Goal: Information Seeking & Learning: Learn about a topic

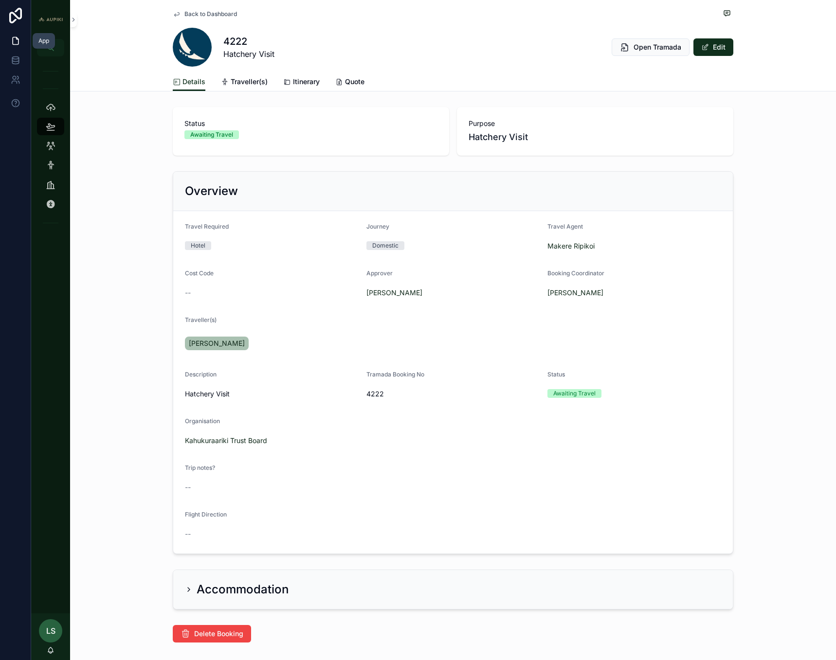
click at [12, 35] on link at bounding box center [15, 40] width 31 height 19
click at [15, 14] on icon at bounding box center [15, 16] width 13 height 16
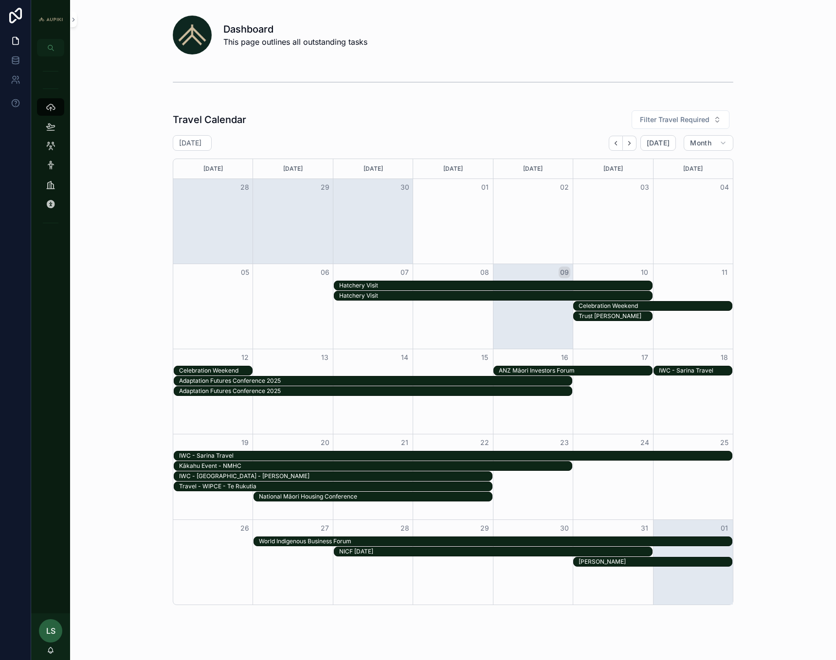
click at [613, 305] on div "Celebration Weekend" at bounding box center [655, 306] width 153 height 8
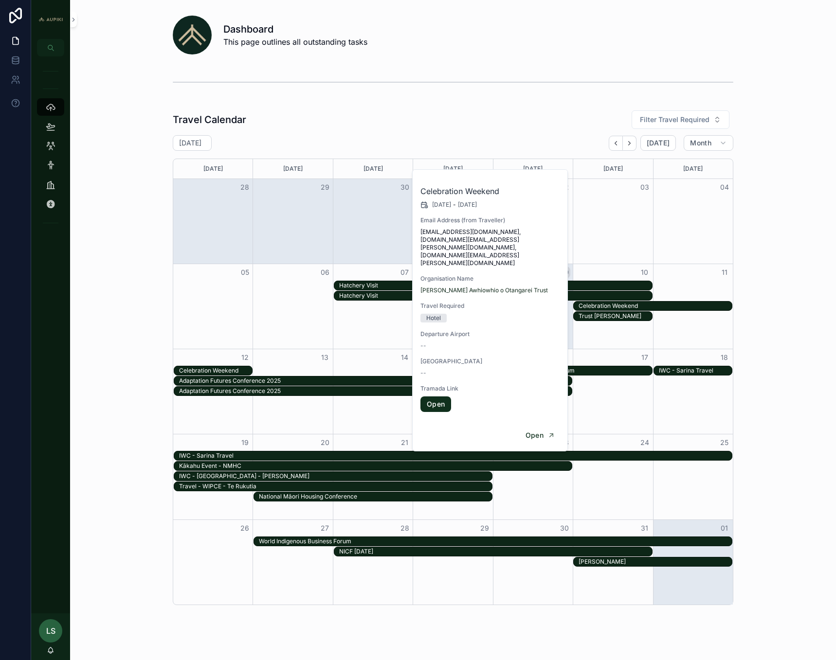
click at [432, 397] on link "Open" at bounding box center [435, 405] width 31 height 16
click at [534, 431] on span "Open" at bounding box center [535, 435] width 18 height 9
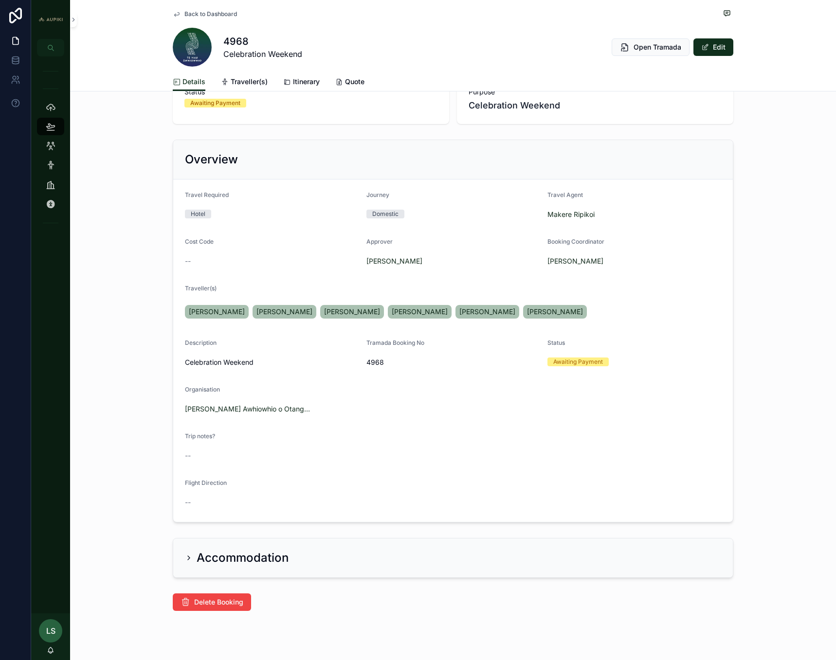
scroll to position [49, 0]
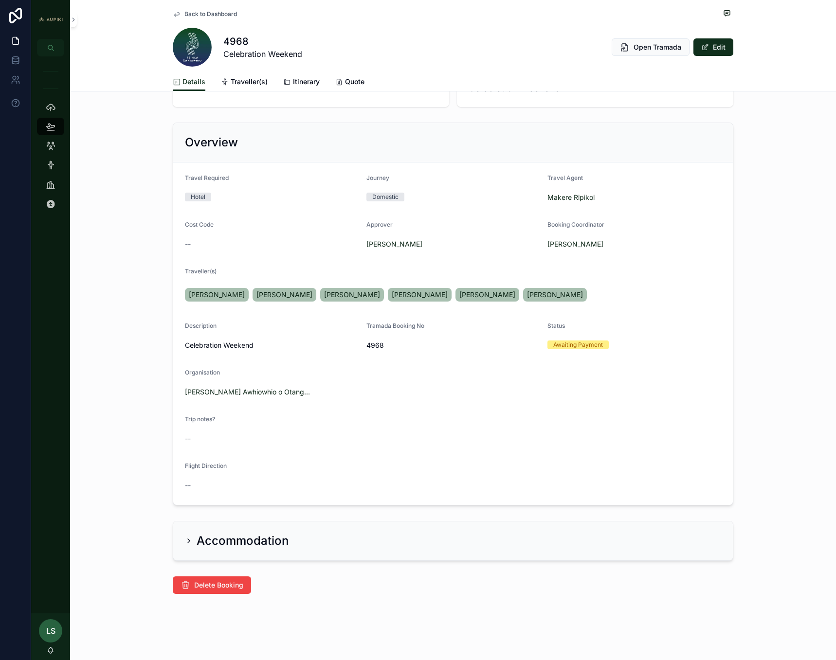
click at [236, 542] on h2 "Accommodation" at bounding box center [243, 541] width 92 height 16
click at [191, 538] on div "Accommodation" at bounding box center [237, 541] width 104 height 16
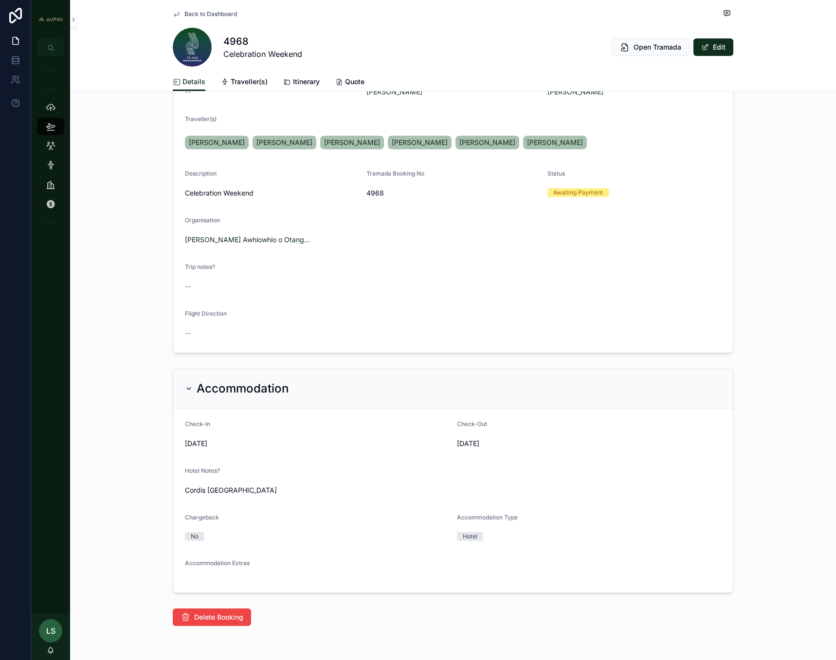
scroll to position [233, 0]
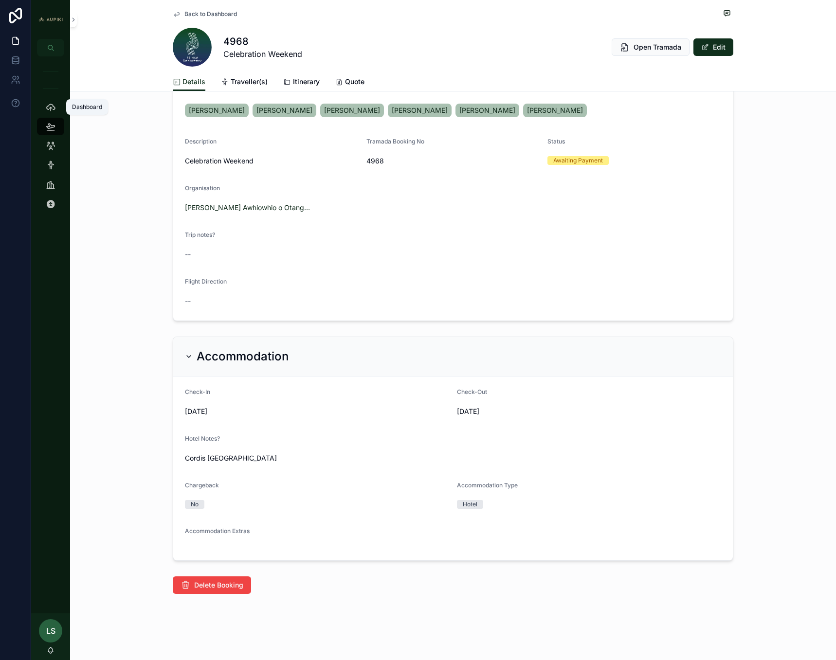
click at [46, 105] on icon "scrollable content" at bounding box center [51, 107] width 10 height 10
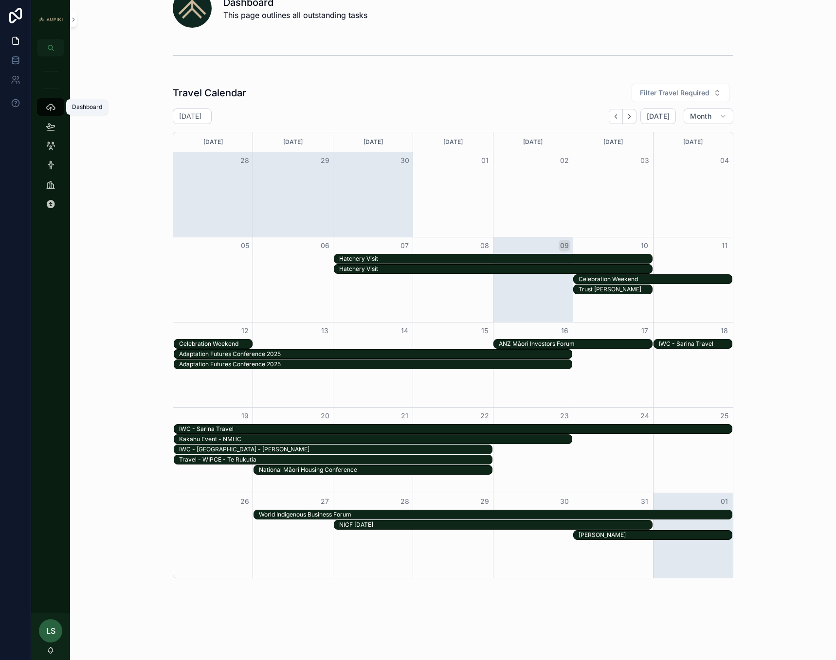
scroll to position [27, 0]
click at [588, 293] on div "Trust [PERSON_NAME]" at bounding box center [615, 290] width 73 height 8
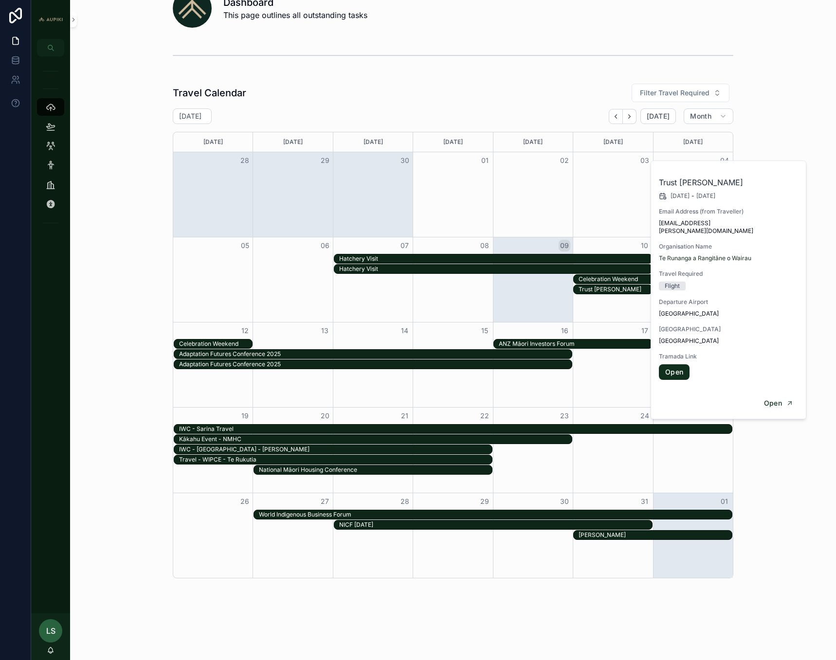
click at [663, 366] on link "Open" at bounding box center [674, 372] width 31 height 16
click at [107, 269] on div "Travel Calendar Filter Travel Required [DATE] [DATE] Month [DATE] [DATE] [DATE]…" at bounding box center [453, 330] width 750 height 503
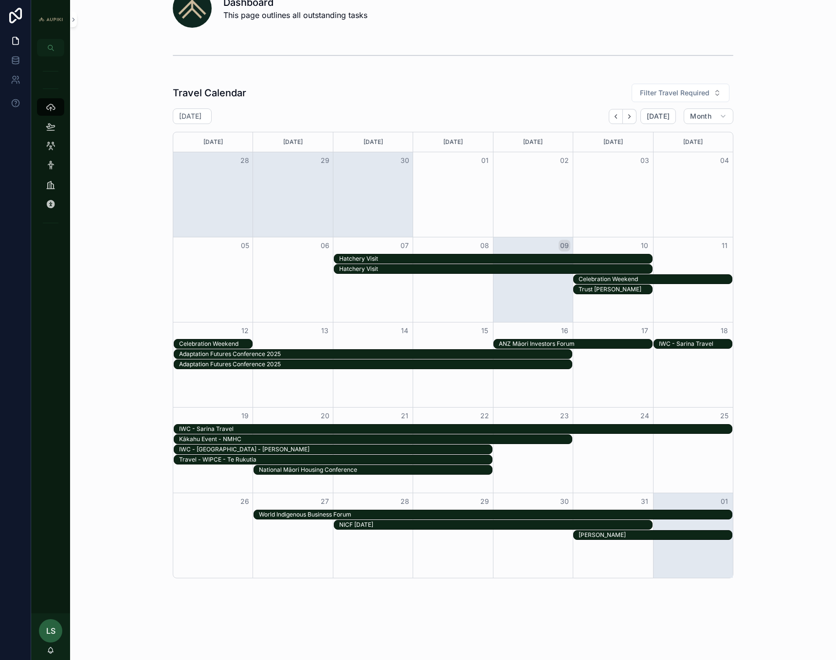
click at [300, 354] on div "Adaptation Futures Conference 2025" at bounding box center [375, 354] width 393 height 8
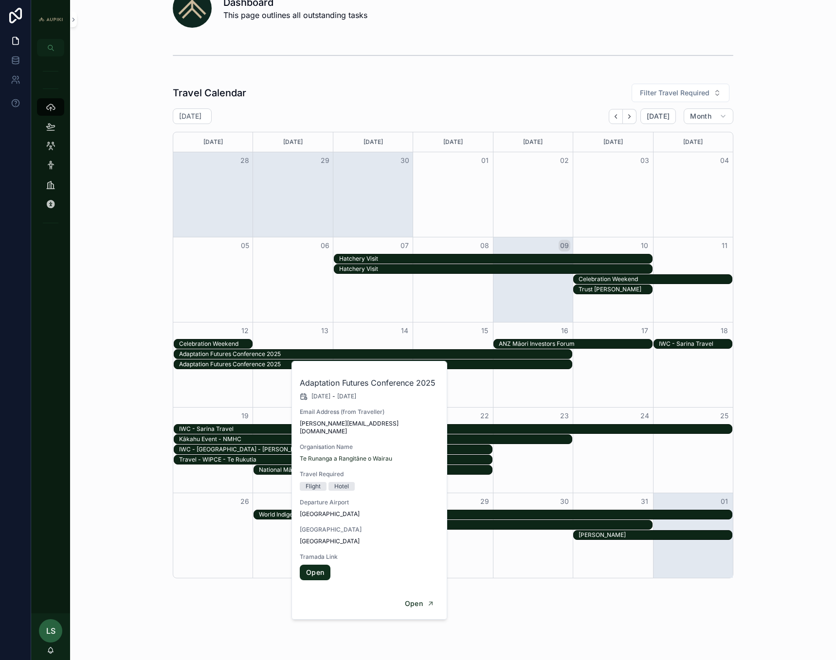
click at [308, 565] on link "Open" at bounding box center [315, 573] width 31 height 16
click at [410, 588] on div "Open" at bounding box center [369, 604] width 155 height 32
click at [413, 596] on button "Open" at bounding box center [420, 604] width 42 height 16
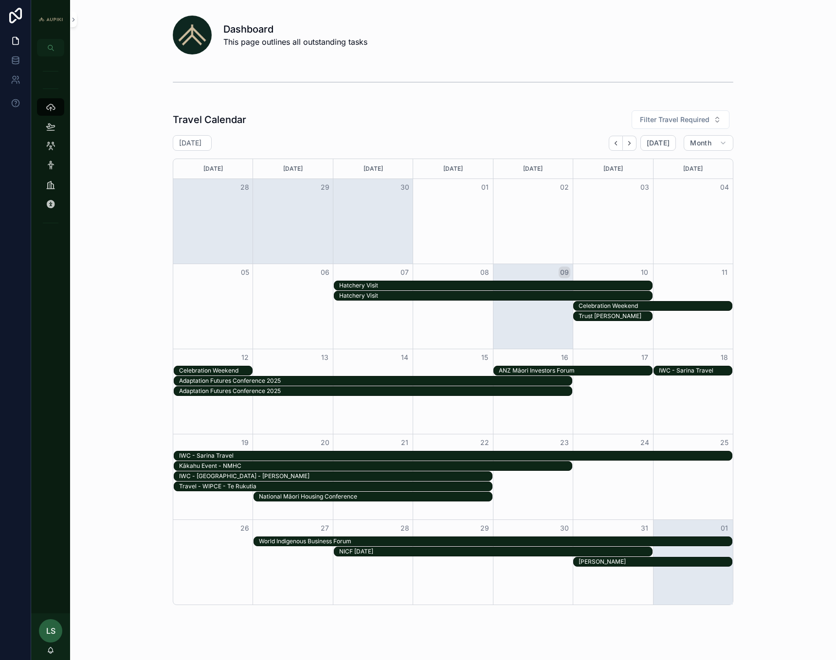
click at [494, 100] on div "Dashboard This page outlines all outstanding tasks Travel Calendar Filter Trave…" at bounding box center [453, 335] width 766 height 671
click at [237, 389] on div "Adaptation Futures Conference 2025" at bounding box center [375, 391] width 393 height 8
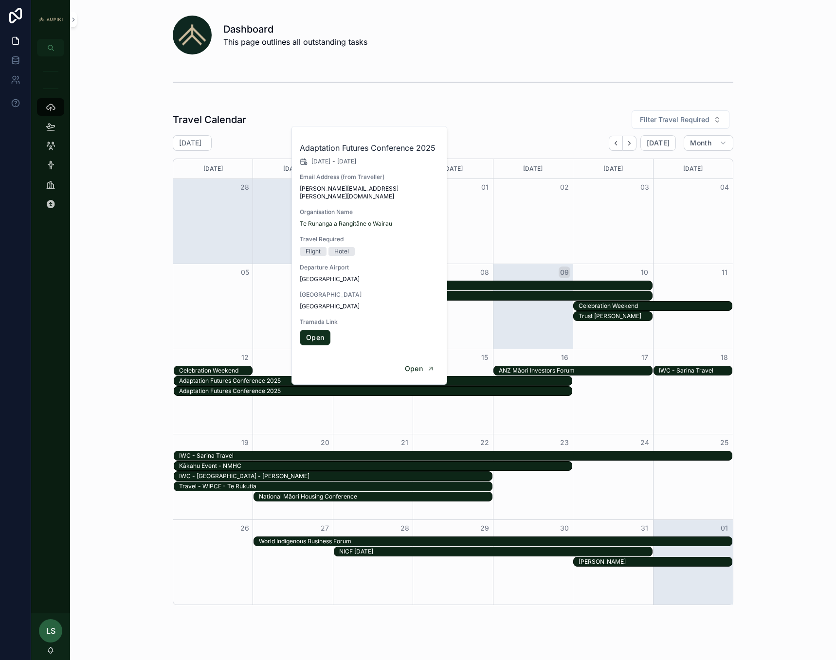
click at [319, 331] on link "Open" at bounding box center [315, 338] width 31 height 16
click at [805, 453] on div "Travel Calendar Filter Travel Required [DATE] [DATE] Month [DATE] [DATE] [DATE]…" at bounding box center [453, 357] width 750 height 503
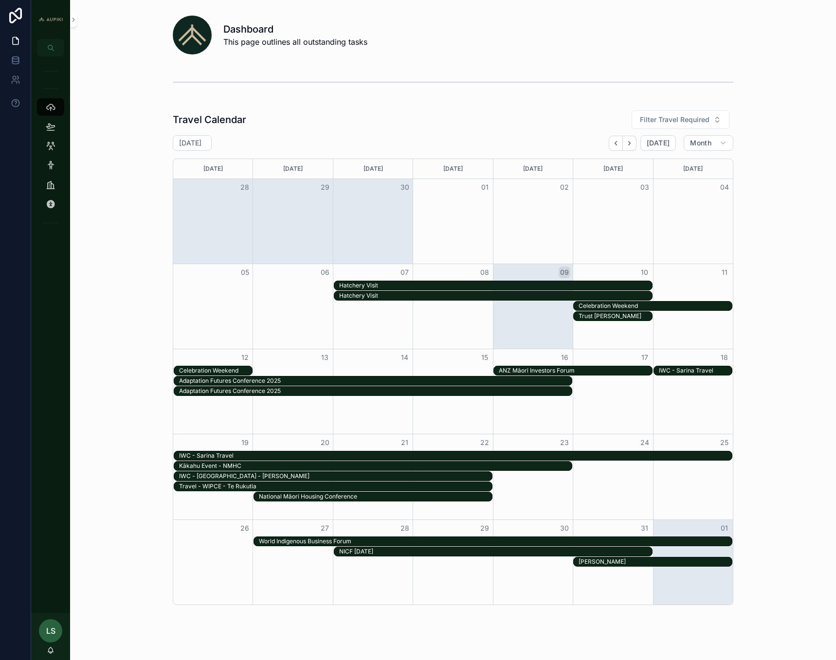
click at [254, 381] on div "Adaptation Futures Conference 2025" at bounding box center [375, 381] width 393 height 8
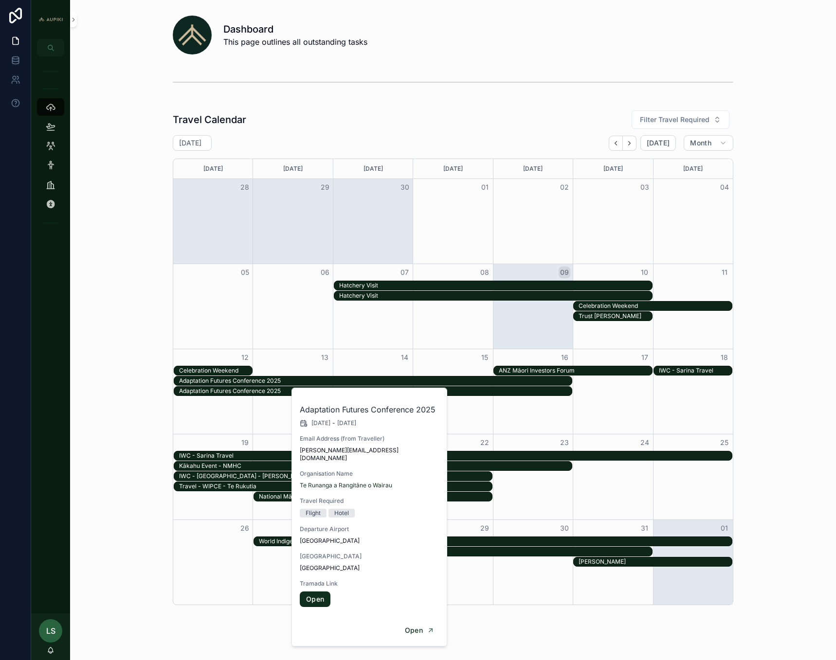
click at [248, 389] on div "Adaptation Futures Conference 2025" at bounding box center [375, 391] width 393 height 8
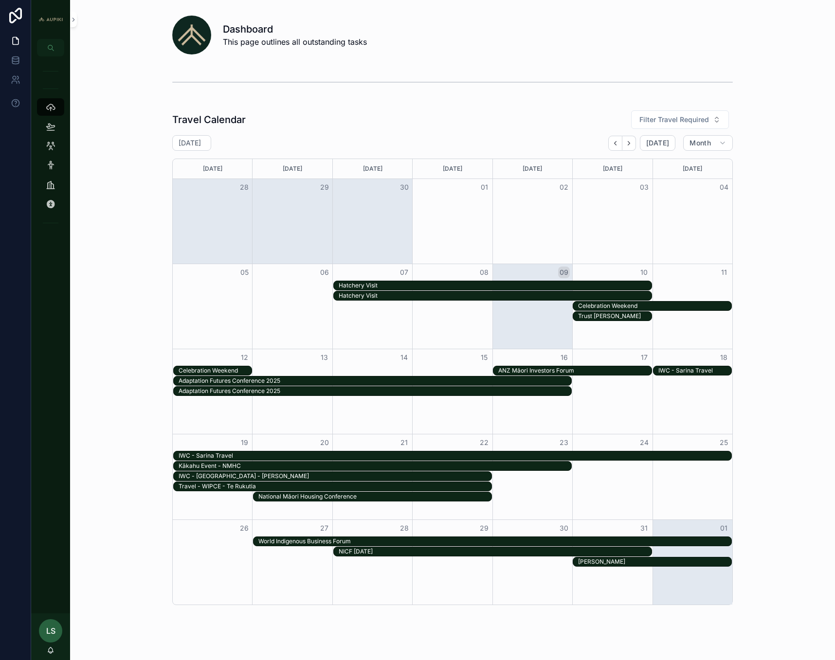
click at [591, 368] on div "ANZ Māori Investors Forum" at bounding box center [574, 371] width 153 height 8
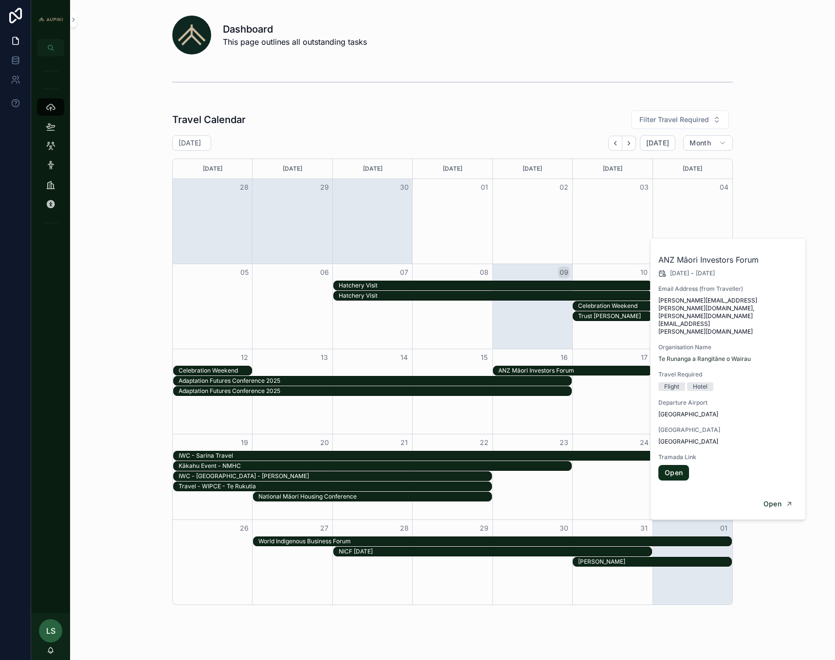
drag, startPoint x: 643, startPoint y: 436, endPoint x: 651, endPoint y: 443, distance: 10.3
click at [649, 443] on div "[DATE] [DATE] [DATE] [DATE] [DATE] [DATE] [DATE] 28 29 30 01 02 03 04 05 06 07 …" at bounding box center [452, 382] width 561 height 447
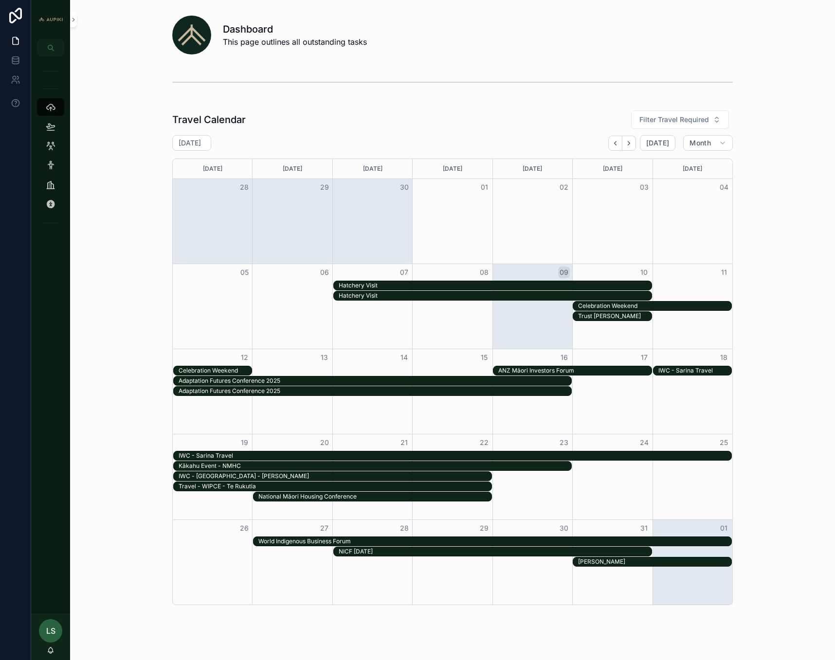
click at [598, 371] on div "ANZ Māori Investors Forum" at bounding box center [574, 371] width 153 height 8
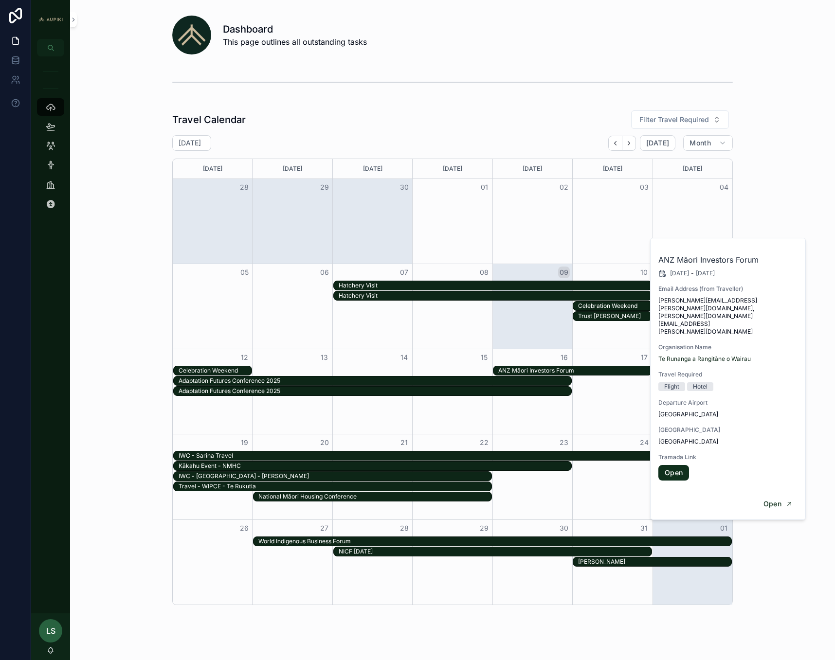
click at [671, 465] on link "Open" at bounding box center [673, 473] width 31 height 16
click at [783, 496] on button "Open" at bounding box center [778, 504] width 42 height 16
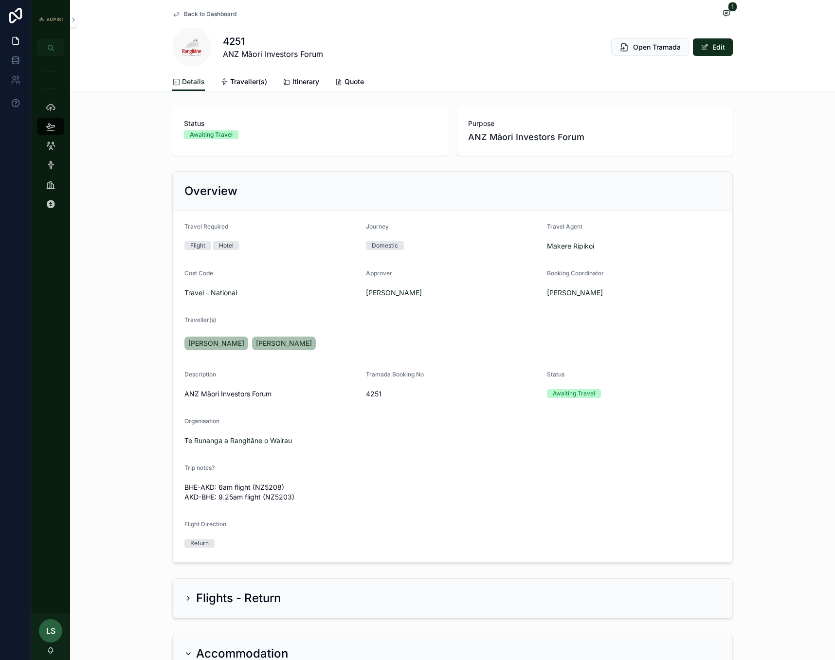
click at [119, 449] on div "Overview Travel Required Flight Hotel Journey Domestic Travel Agent Makere Ripi…" at bounding box center [452, 366] width 765 height 399
